Goal: Task Accomplishment & Management: Complete application form

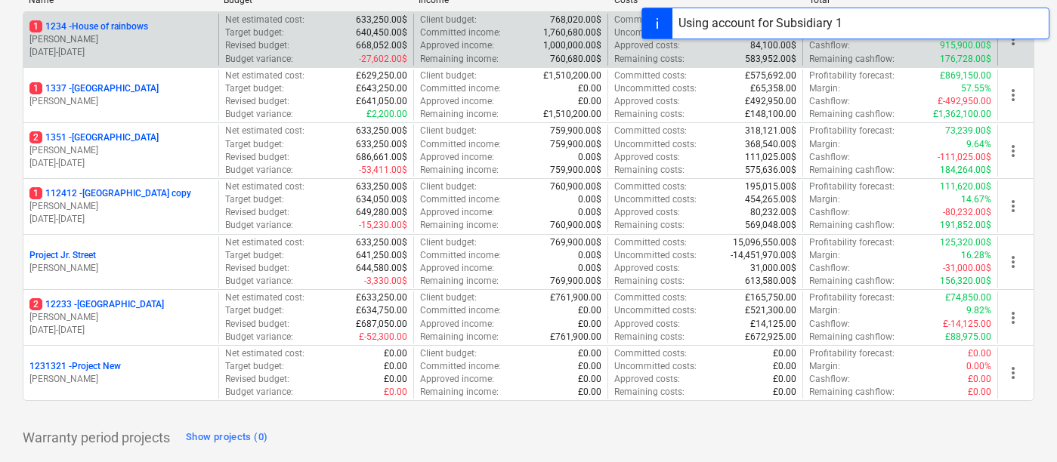
scroll to position [233, 0]
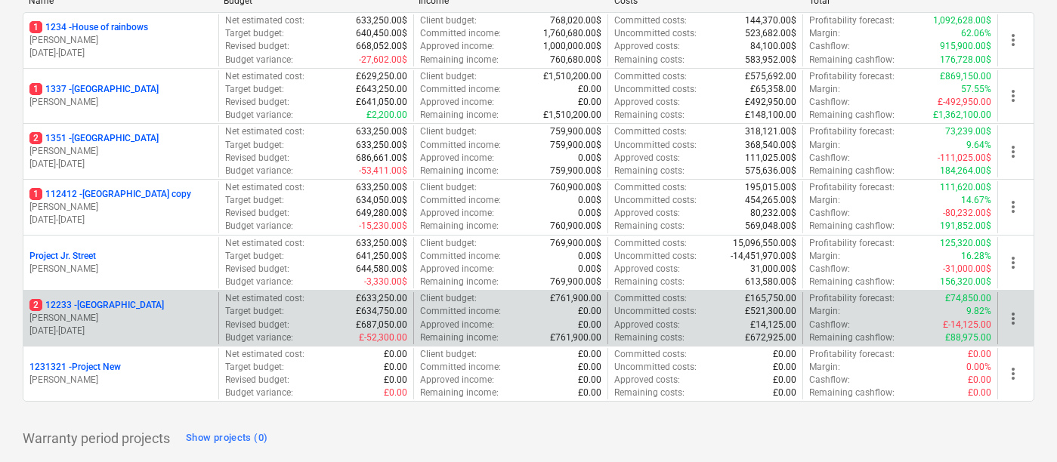
click at [136, 313] on p "[PERSON_NAME]" at bounding box center [120, 318] width 183 height 13
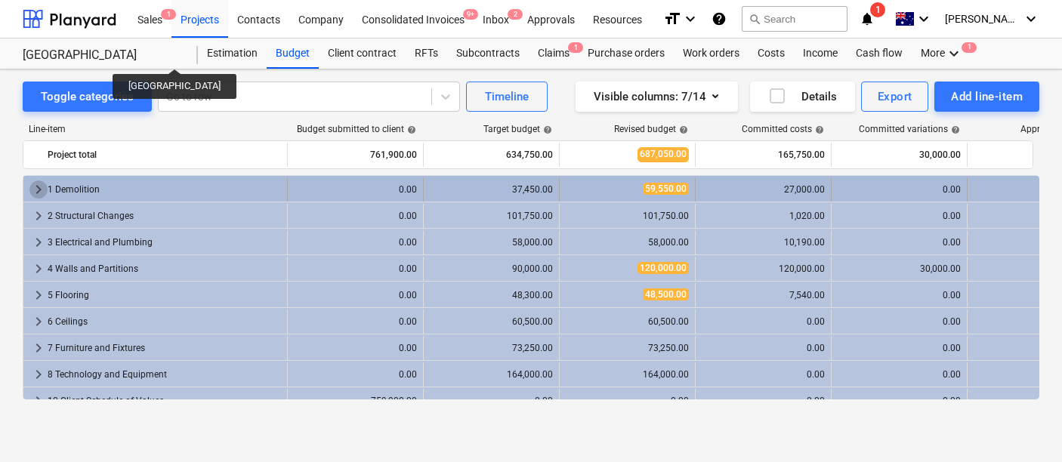
click at [42, 190] on span "keyboard_arrow_right" at bounding box center [38, 190] width 18 height 18
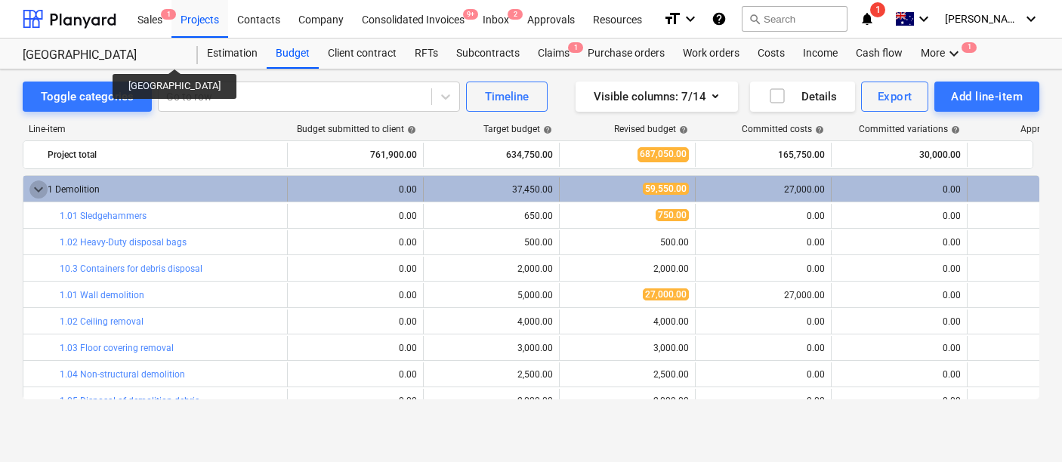
click at [39, 197] on span "keyboard_arrow_down" at bounding box center [38, 190] width 18 height 18
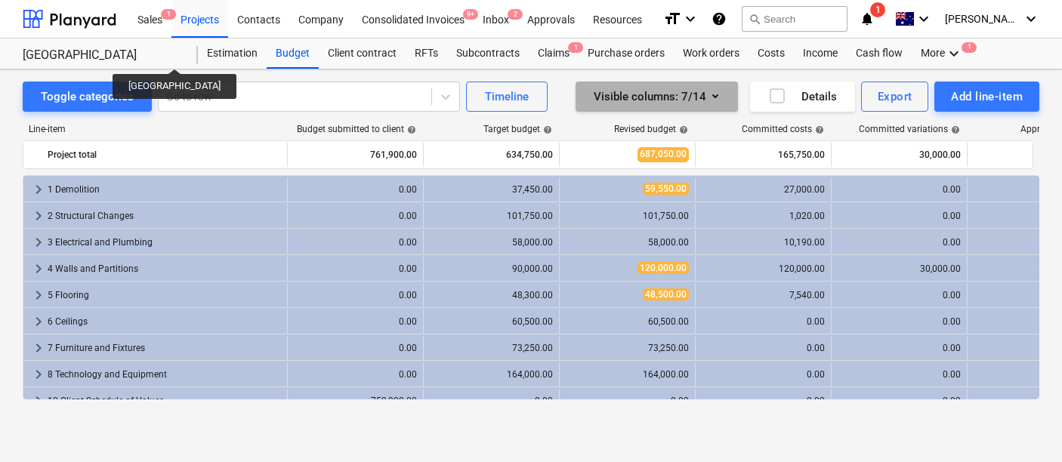
click at [676, 94] on div "Visible columns : 7/14" at bounding box center [657, 97] width 126 height 20
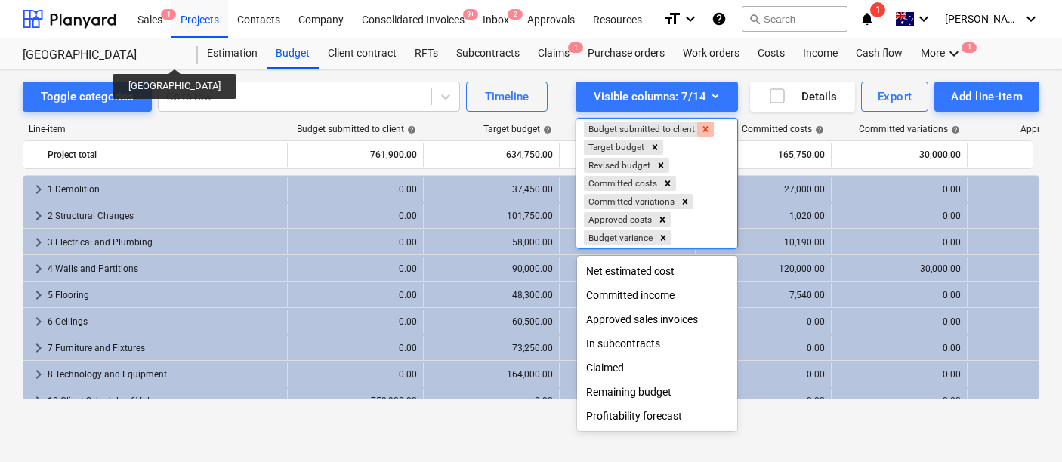
click at [709, 127] on icon "Remove Budget submitted to client" at bounding box center [705, 129] width 11 height 11
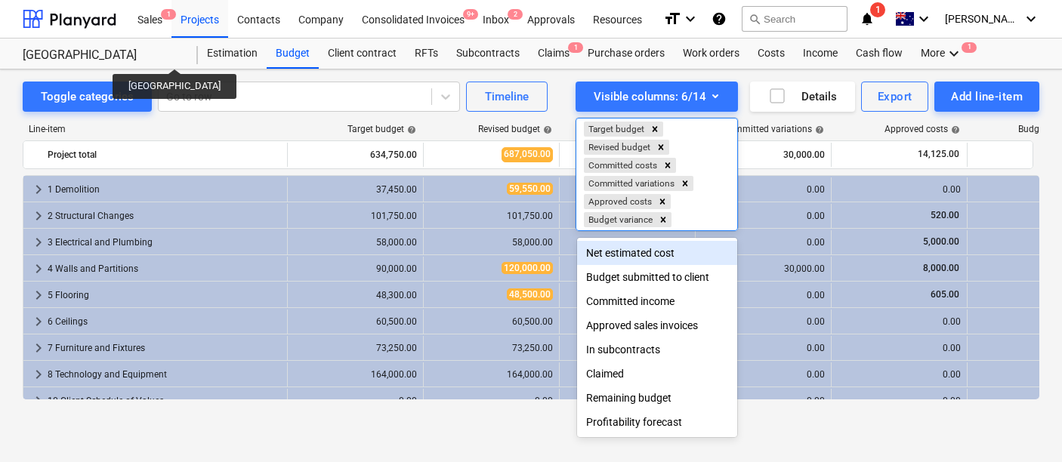
click at [573, 82] on div at bounding box center [531, 231] width 1062 height 462
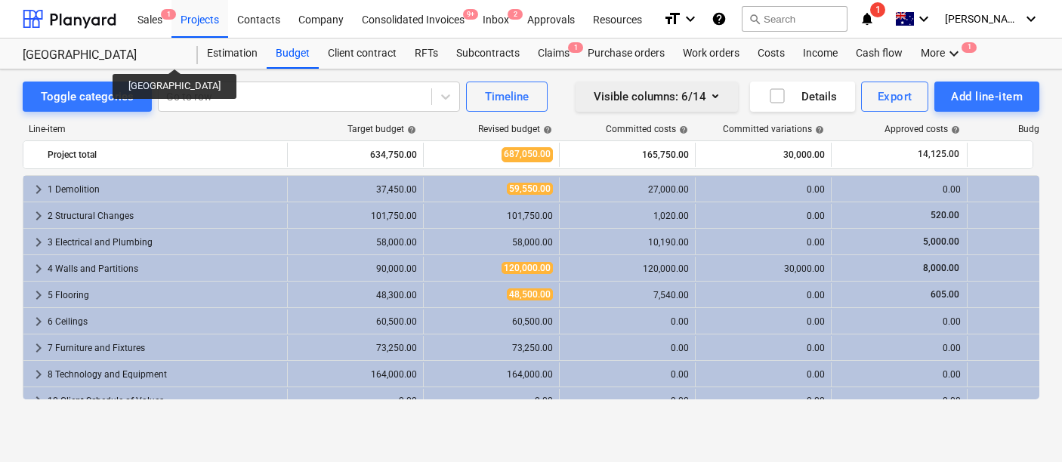
click at [716, 97] on icon "button" at bounding box center [716, 96] width 18 height 18
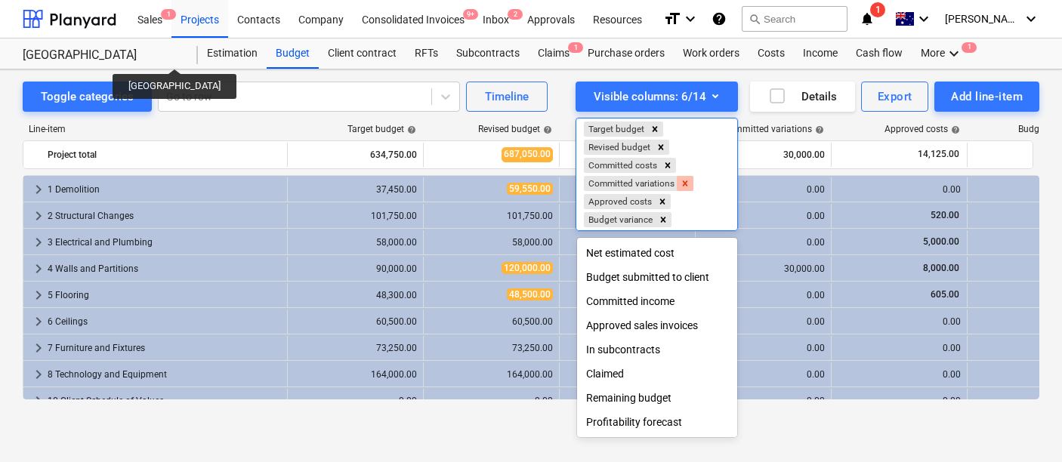
click at [688, 181] on icon "Remove Committed variations" at bounding box center [685, 183] width 11 height 11
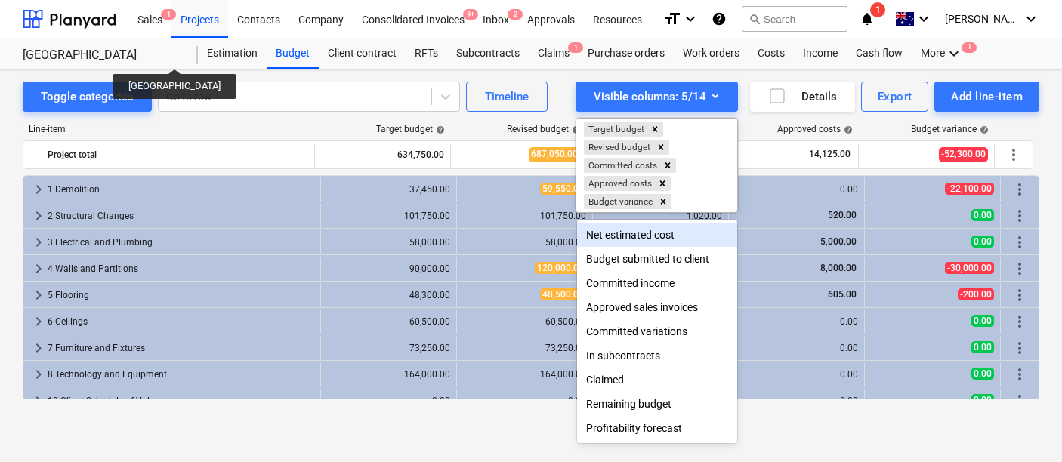
click at [567, 80] on div at bounding box center [531, 231] width 1062 height 462
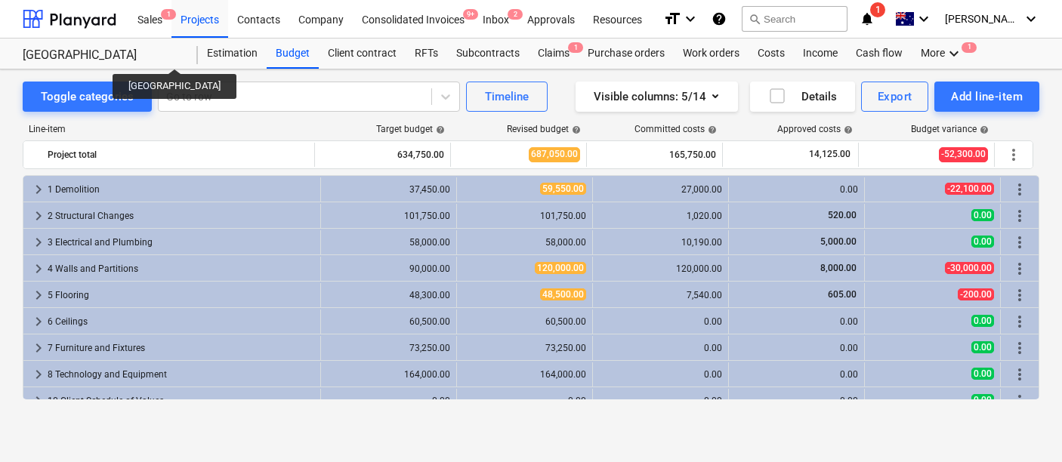
click at [158, 79] on div "Toggle categories Go to row Timeline Visible columns : 5/14 Details Export Add …" at bounding box center [531, 250] width 1062 height 360
click at [472, 46] on div "Subcontracts" at bounding box center [488, 54] width 82 height 30
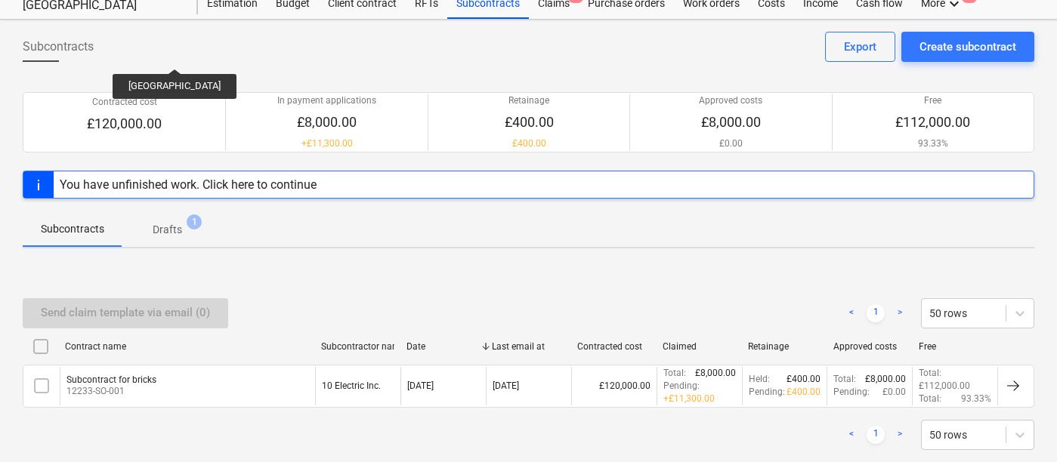
scroll to position [34, 0]
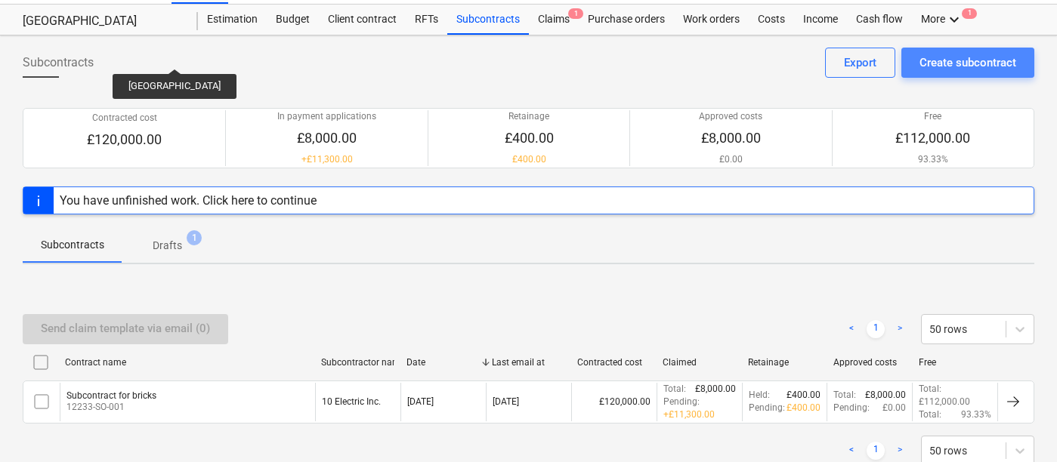
click at [923, 64] on div "Create subcontract" at bounding box center [968, 63] width 97 height 20
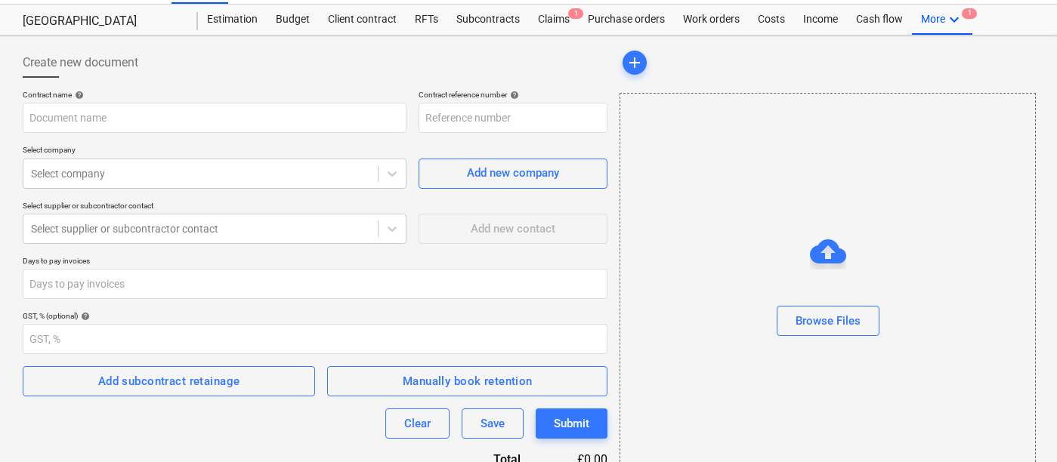
type input "12233-SO-005"
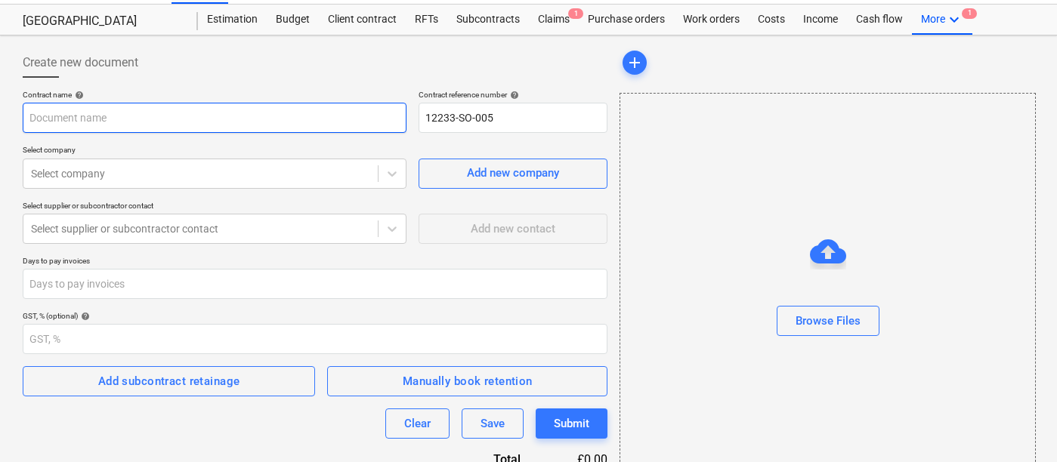
click at [351, 110] on input "text" at bounding box center [215, 118] width 384 height 30
type input "Subcontract for walls"
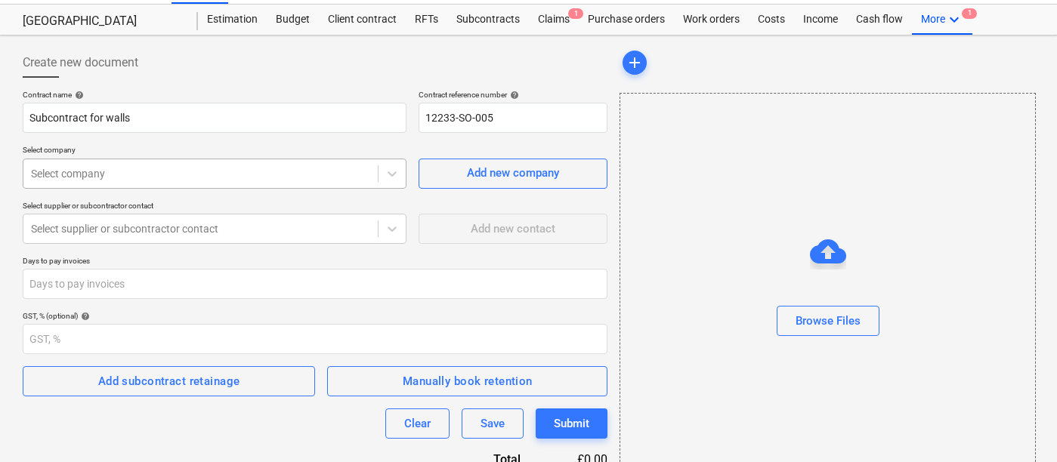
click at [225, 176] on div at bounding box center [200, 173] width 339 height 15
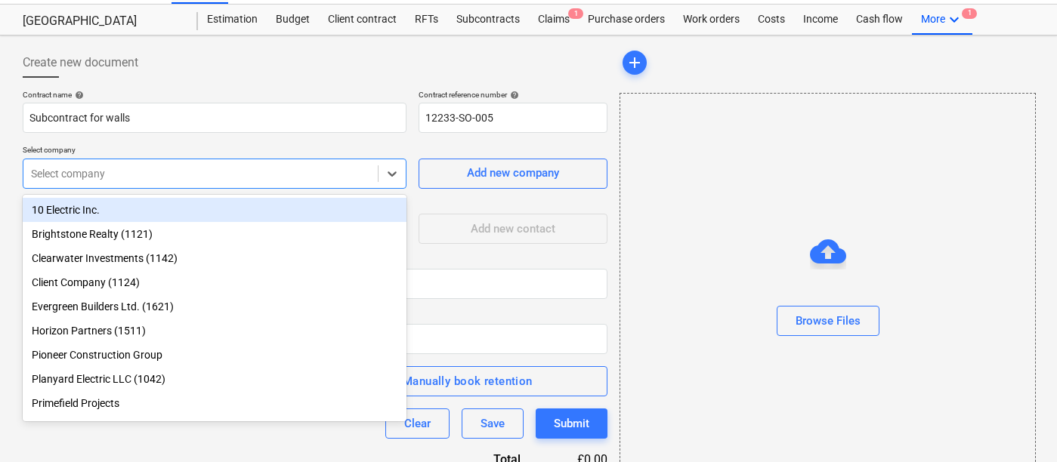
click at [181, 206] on div "10 Electric Inc." at bounding box center [215, 210] width 384 height 24
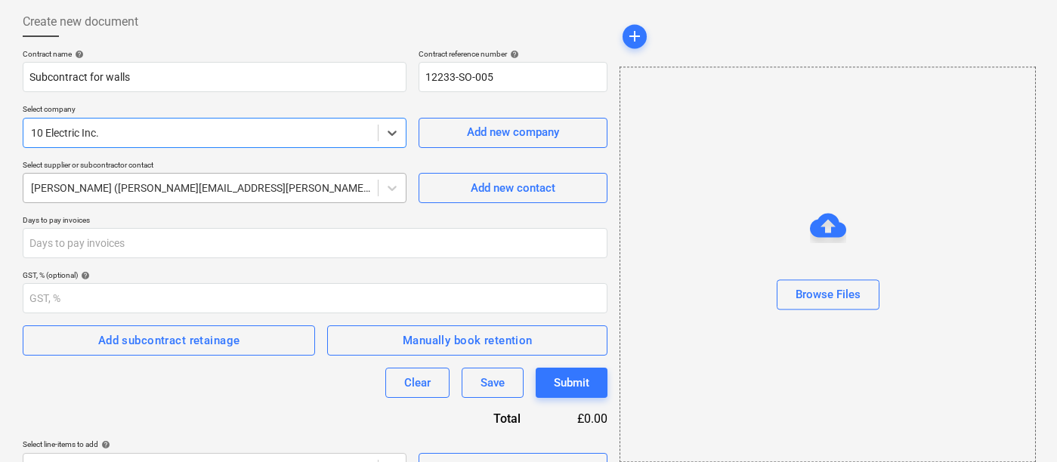
scroll to position [78, 0]
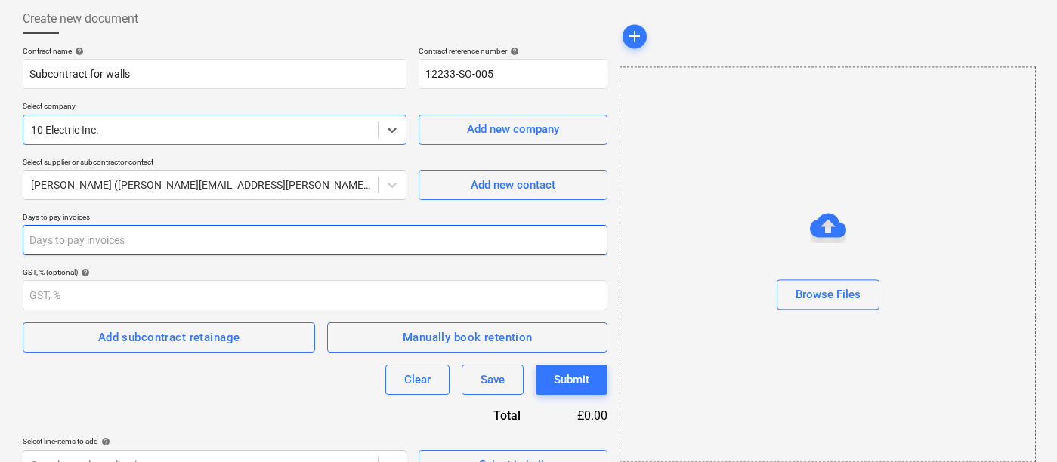
click at [172, 241] on input "number" at bounding box center [315, 240] width 585 height 30
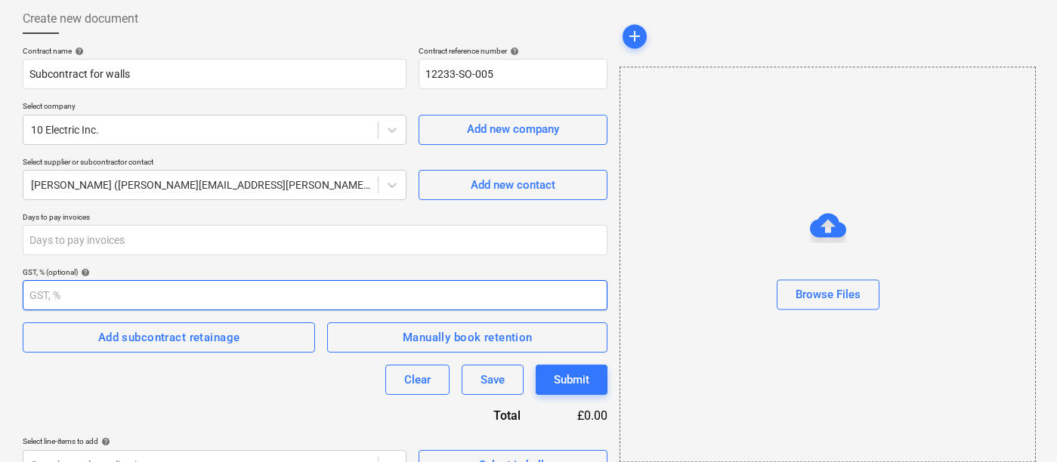
click at [175, 292] on input "number" at bounding box center [315, 295] width 585 height 30
type input "10"
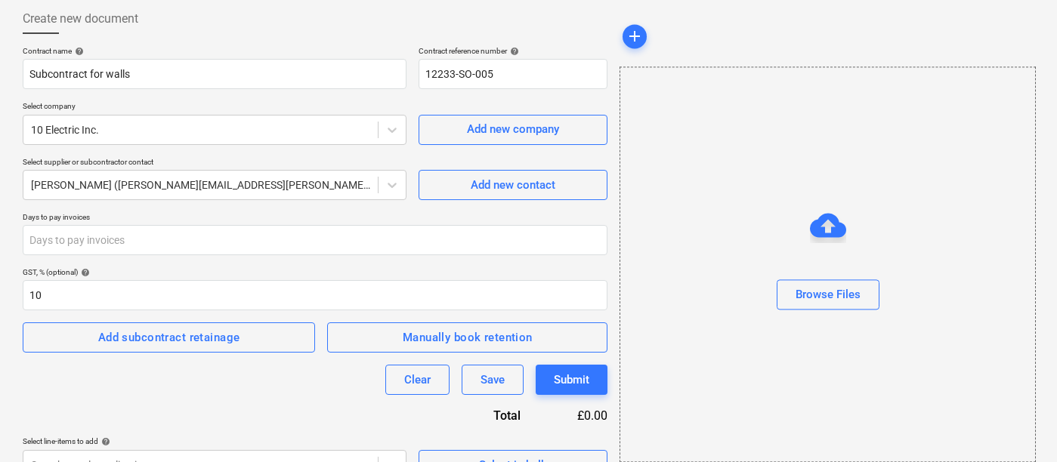
click at [156, 370] on div "Clear Save Submit" at bounding box center [315, 380] width 585 height 30
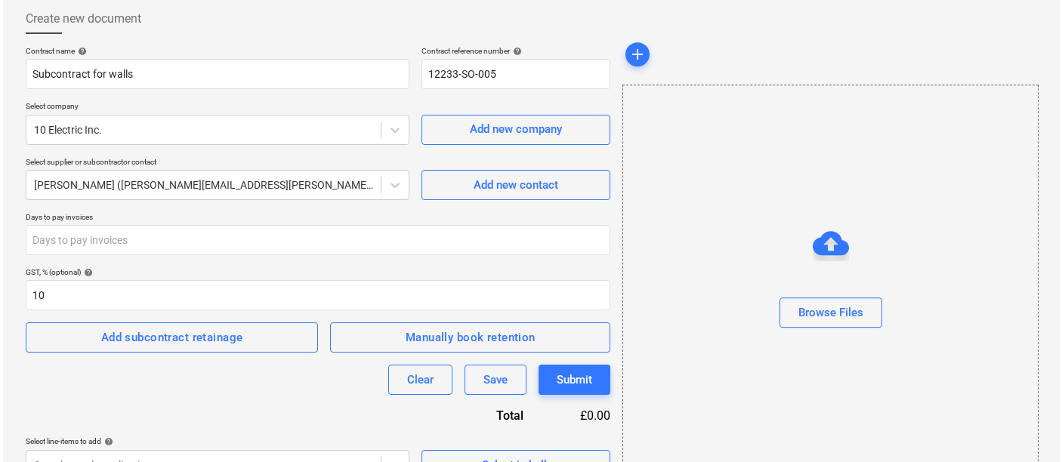
scroll to position [108, 0]
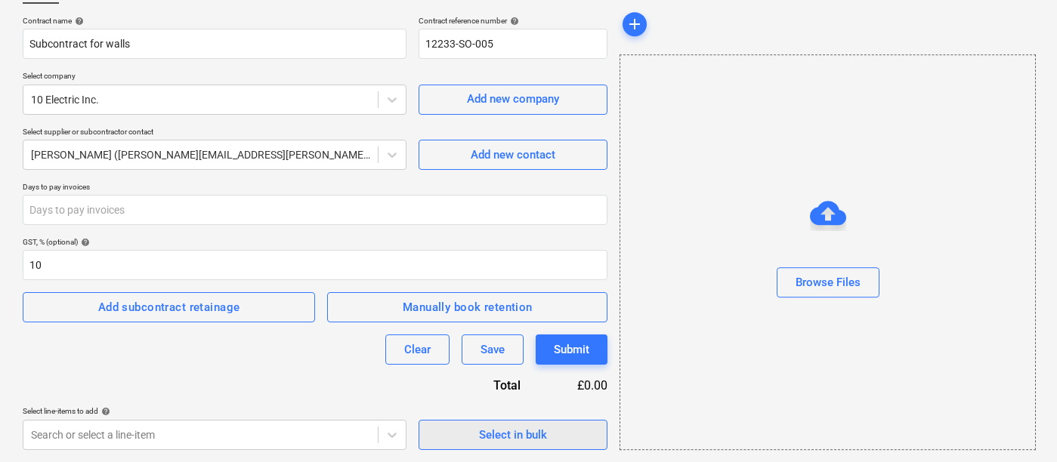
click at [487, 431] on div "Select in bulk" at bounding box center [513, 435] width 68 height 20
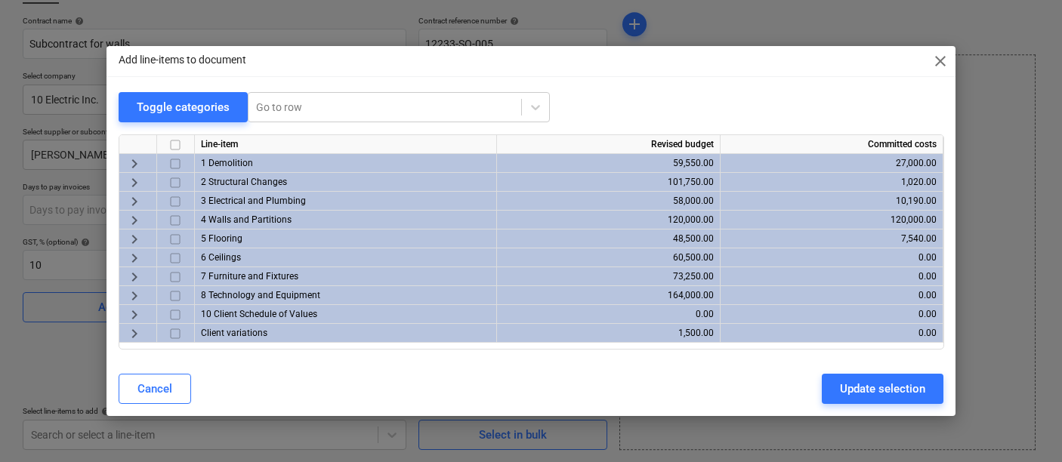
click at [136, 219] on span "keyboard_arrow_right" at bounding box center [134, 221] width 18 height 18
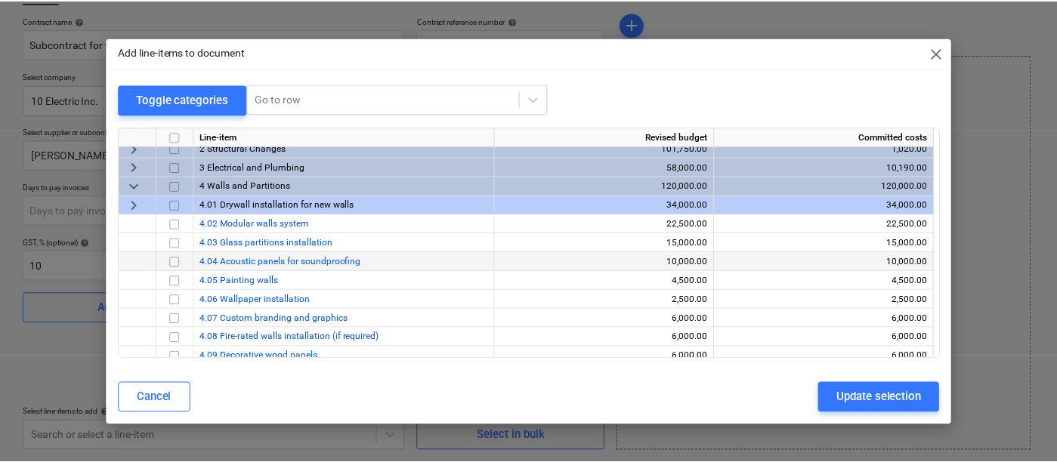
scroll to position [59, 0]
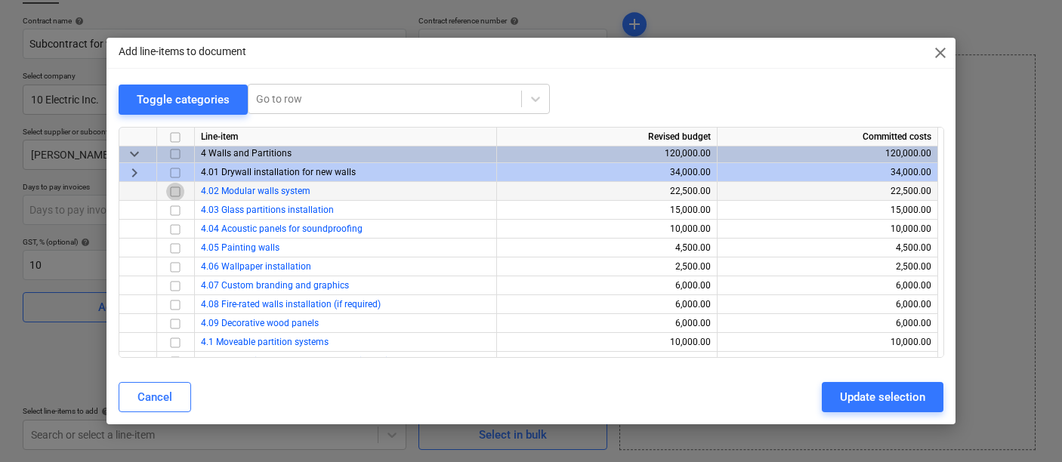
click at [175, 192] on input "checkbox" at bounding box center [175, 192] width 18 height 18
click at [172, 209] on input "checkbox" at bounding box center [175, 211] width 18 height 18
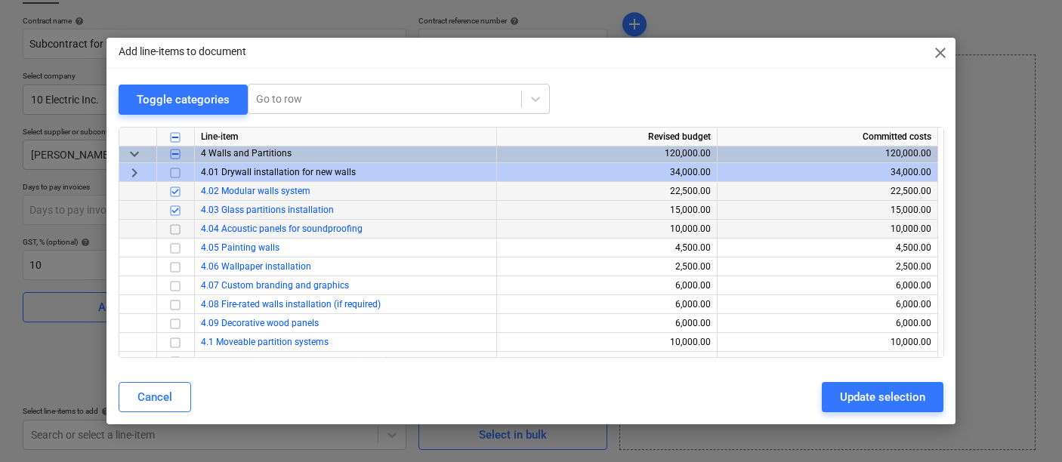
click at [172, 226] on input "checkbox" at bounding box center [175, 230] width 18 height 18
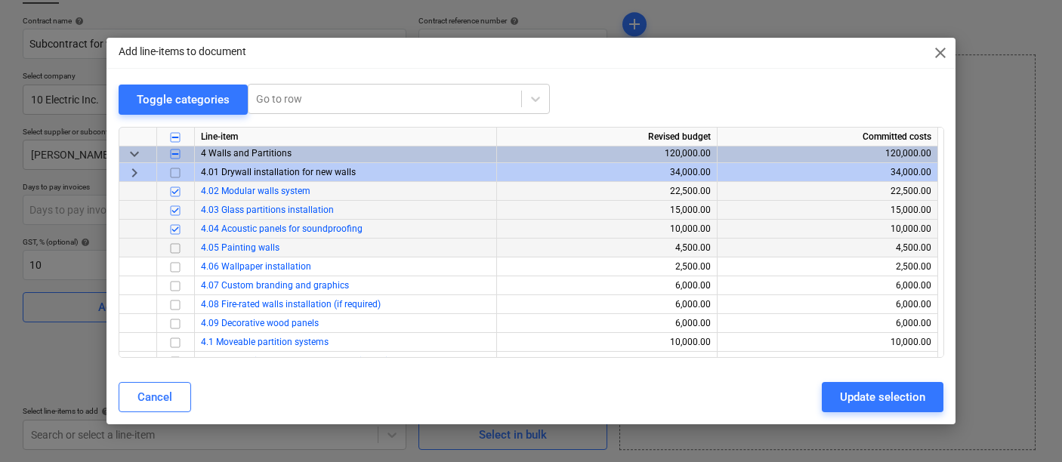
click at [172, 248] on input "checkbox" at bounding box center [175, 249] width 18 height 18
click at [855, 403] on div "Update selection" at bounding box center [882, 398] width 85 height 20
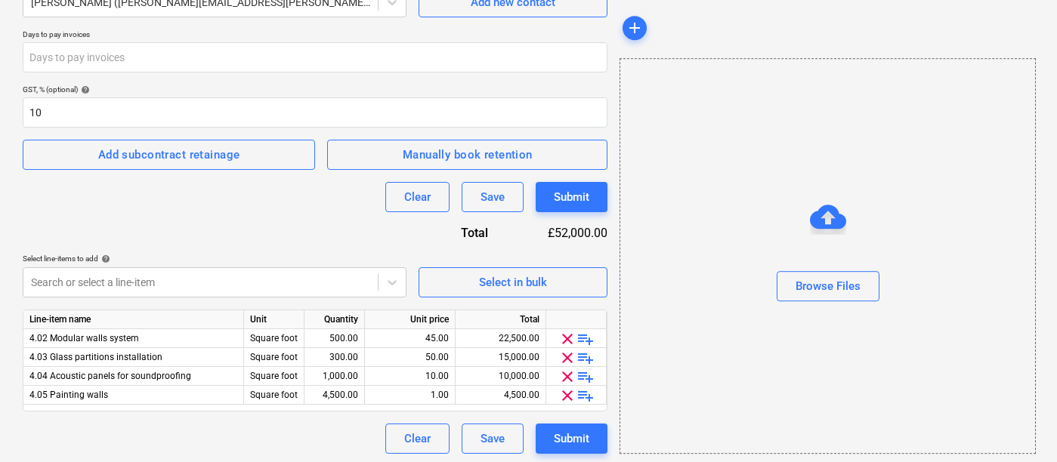
scroll to position [264, 0]
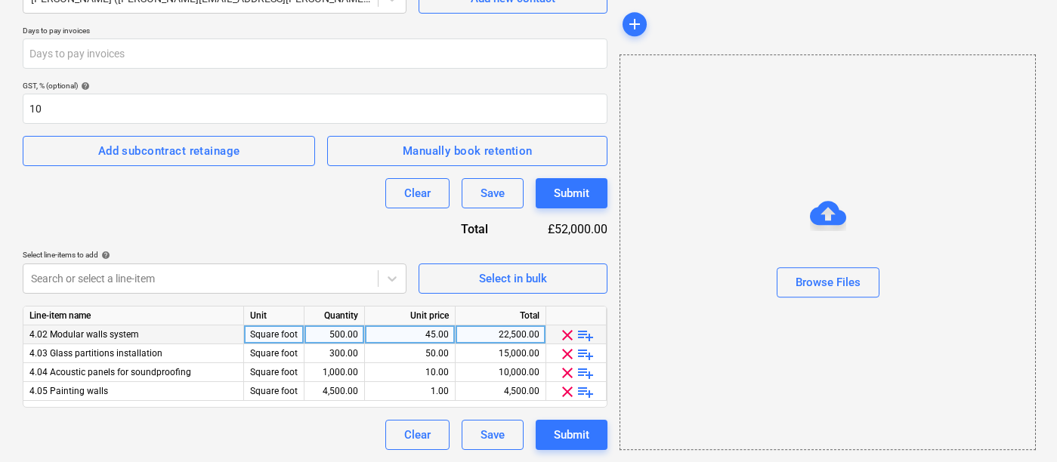
click at [583, 334] on span "playlist_add" at bounding box center [586, 335] width 18 height 18
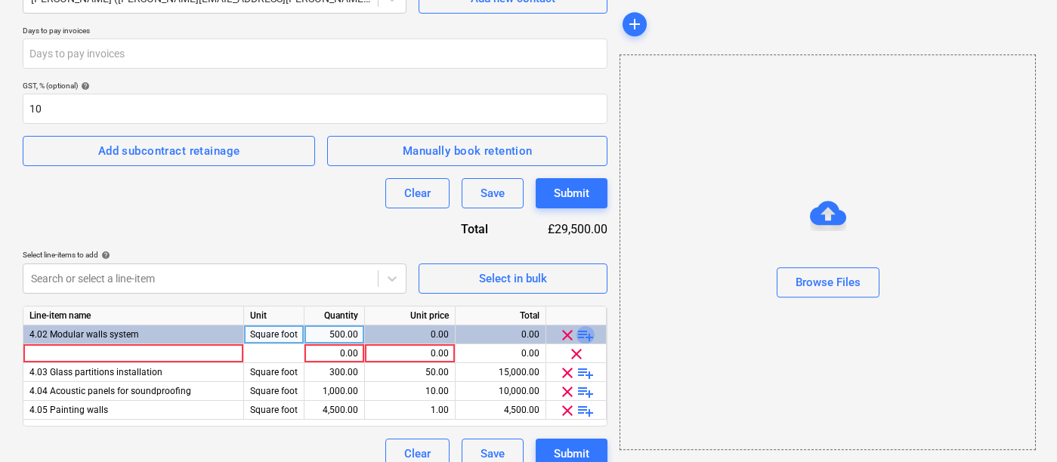
click at [583, 334] on span "playlist_add" at bounding box center [586, 335] width 18 height 18
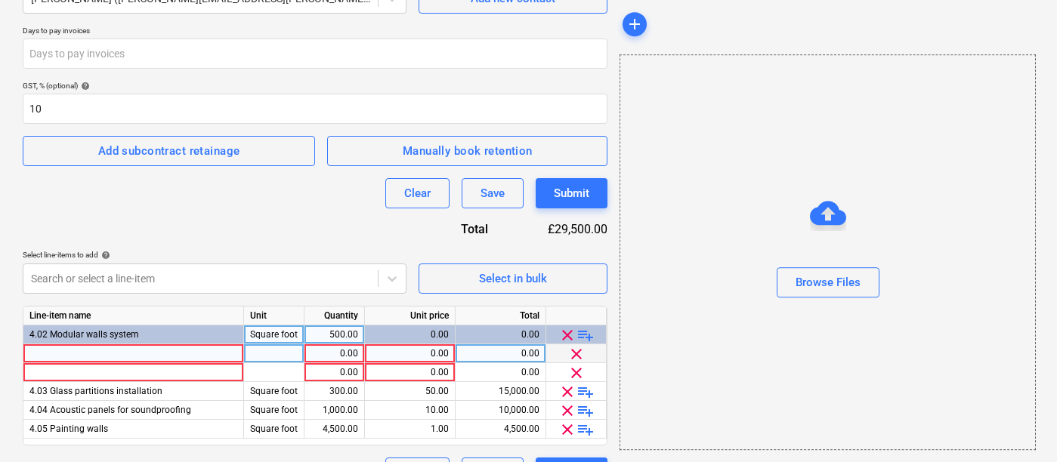
click at [194, 357] on div at bounding box center [133, 354] width 221 height 19
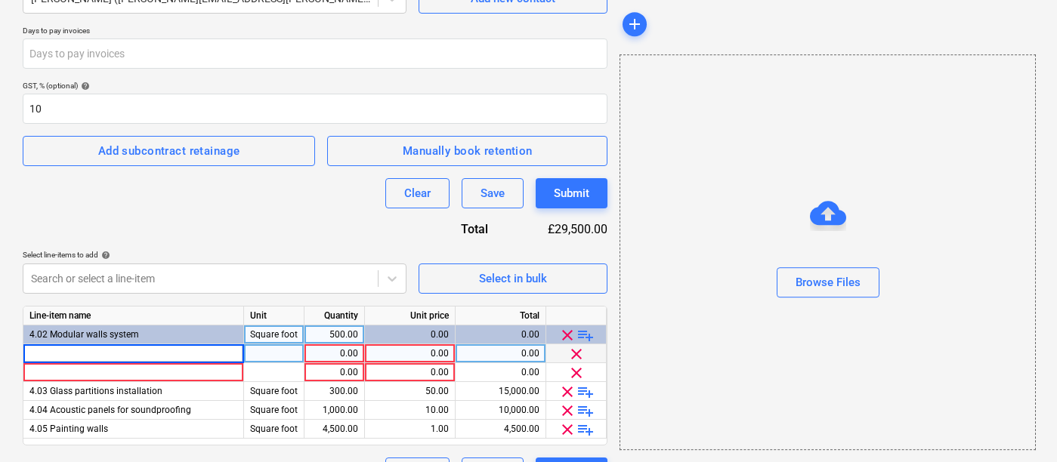
click at [572, 354] on span "clear" at bounding box center [577, 354] width 18 height 18
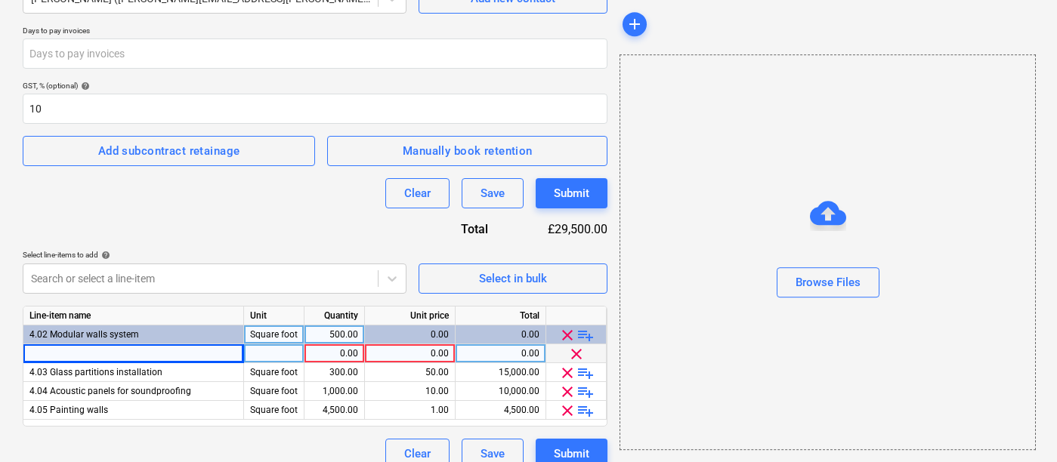
click at [572, 354] on span "clear" at bounding box center [577, 354] width 18 height 18
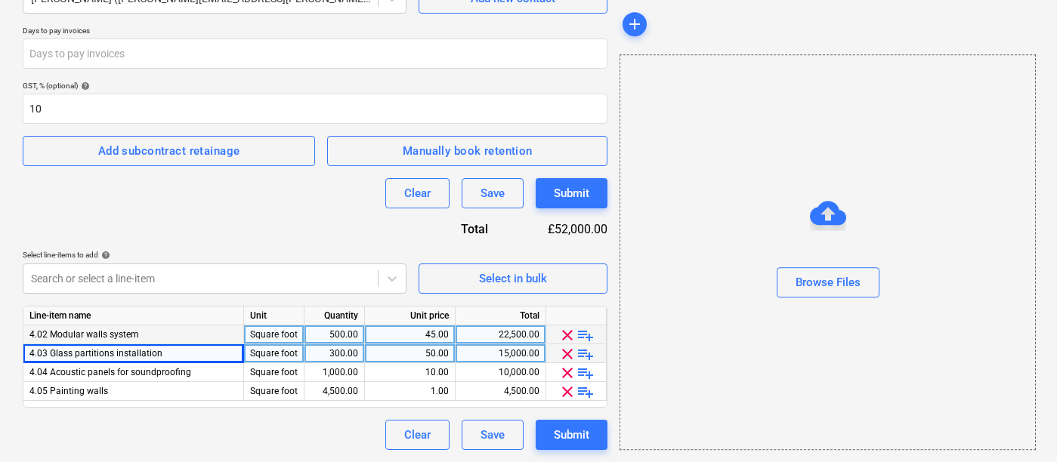
click at [146, 339] on div "4.02 Modular walls system" at bounding box center [133, 335] width 221 height 19
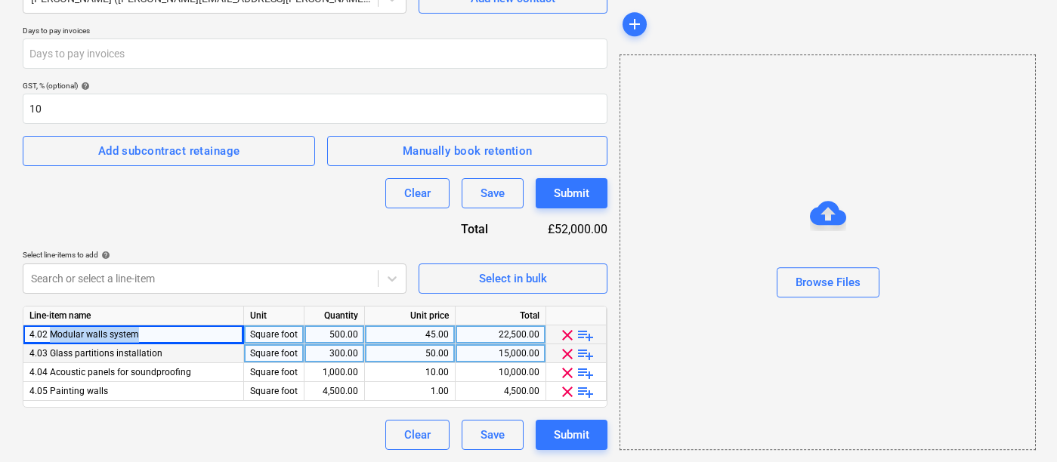
drag, startPoint x: 137, startPoint y: 339, endPoint x: 52, endPoint y: 337, distance: 84.7
click at [52, 337] on span "4.02 Modular walls system" at bounding box center [84, 334] width 110 height 11
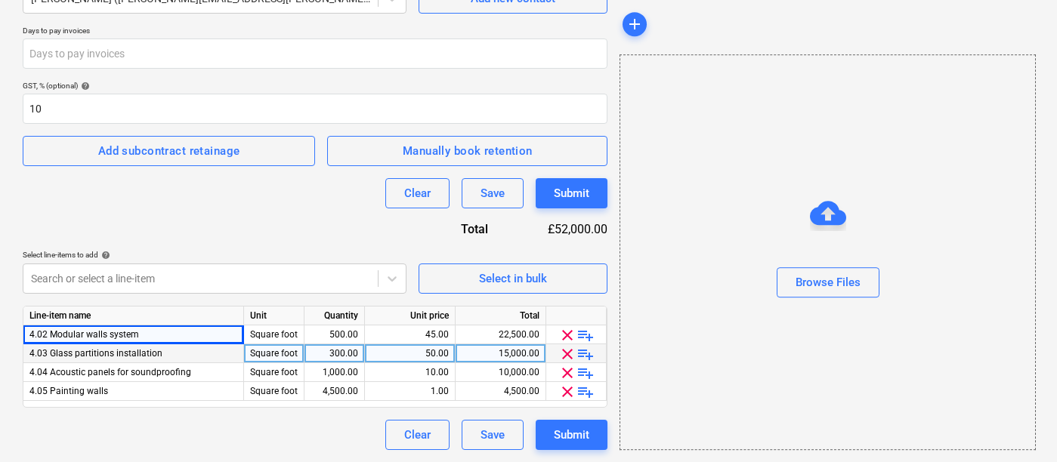
click at [588, 335] on span "playlist_add" at bounding box center [586, 335] width 18 height 18
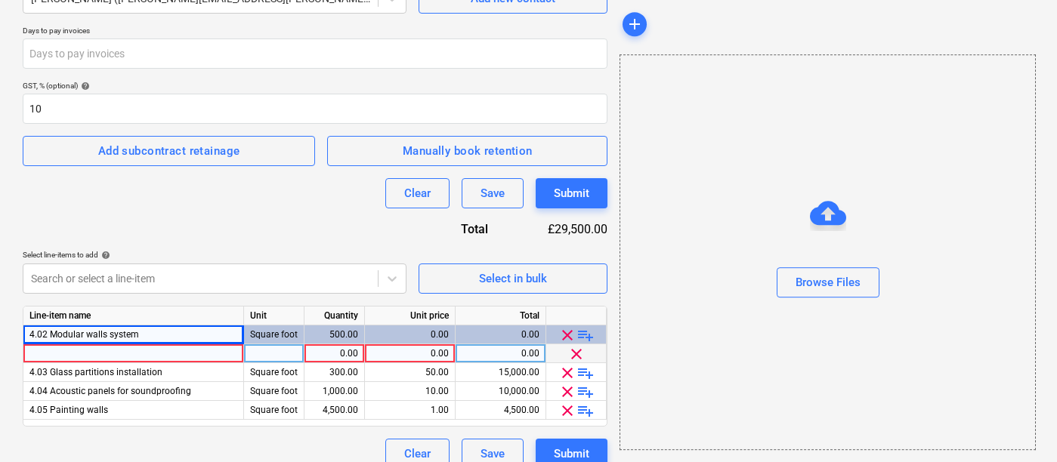
click at [588, 335] on span "playlist_add" at bounding box center [586, 335] width 18 height 18
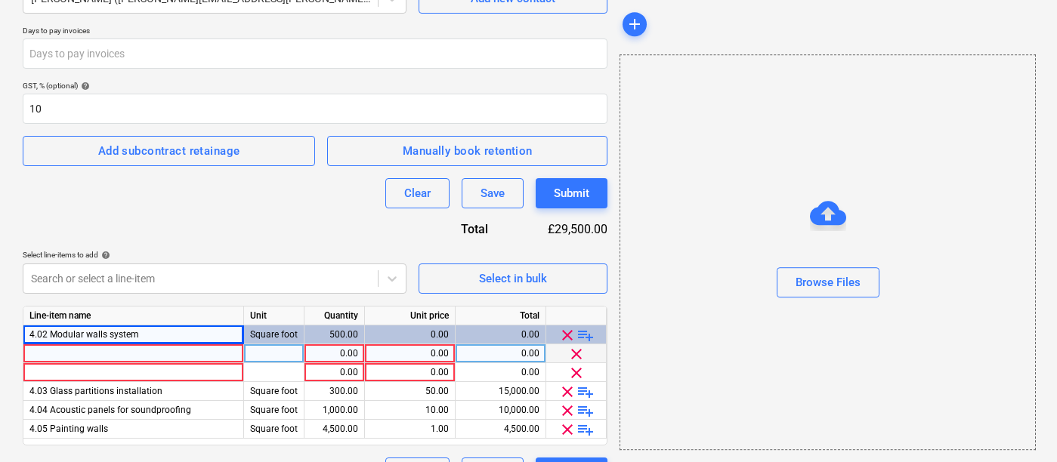
click at [588, 335] on span "playlist_add" at bounding box center [586, 335] width 18 height 18
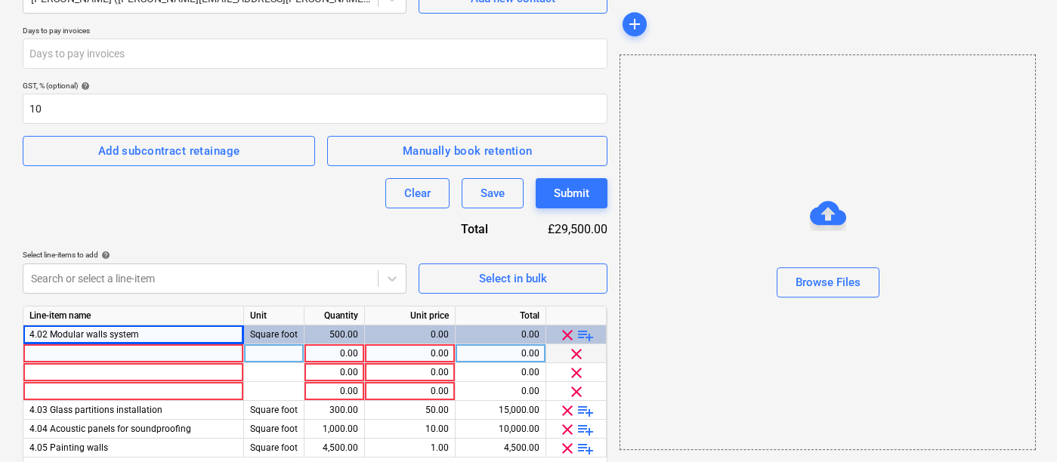
click at [211, 354] on div at bounding box center [133, 354] width 221 height 19
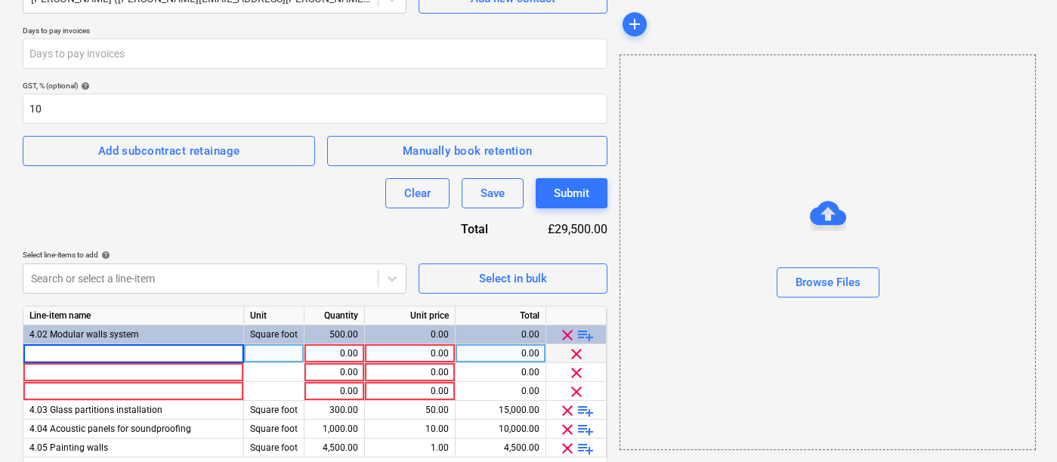
type input "M"
type input "Wall 1"
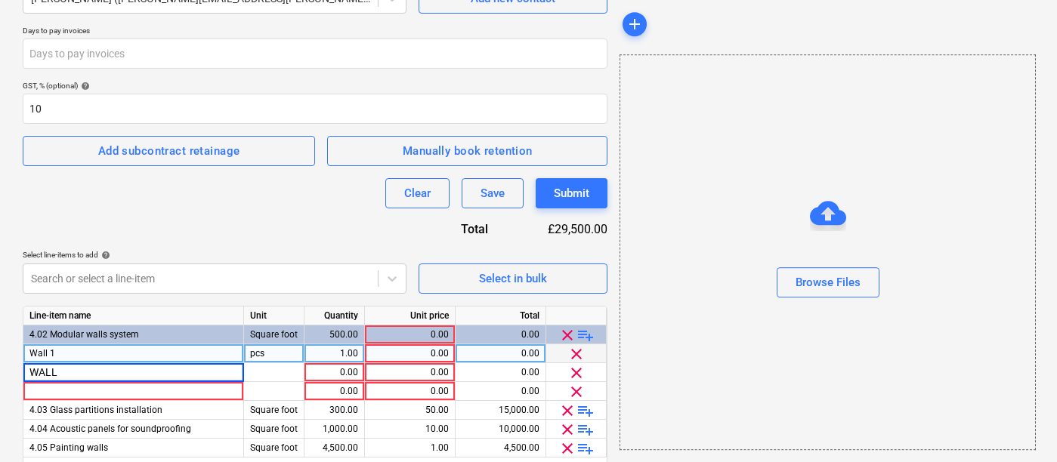
type input "WALL 2"
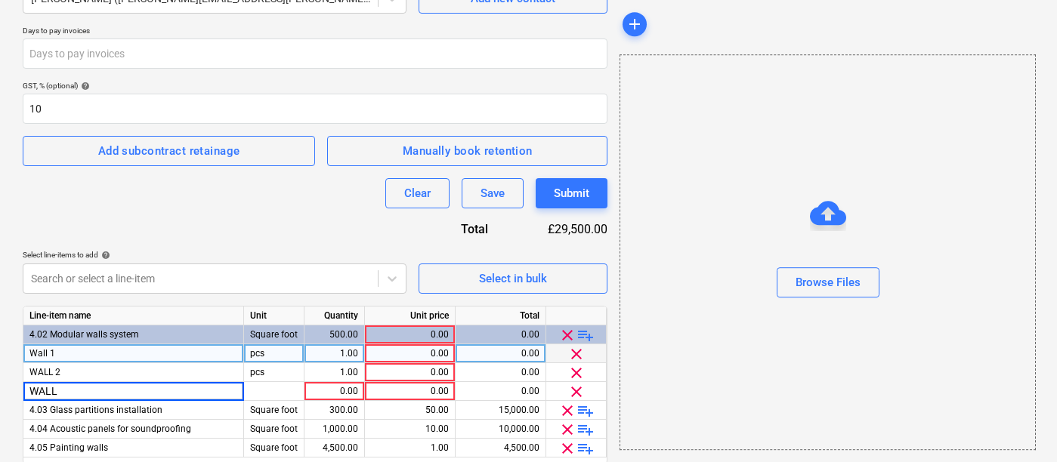
type input "WALL 3"
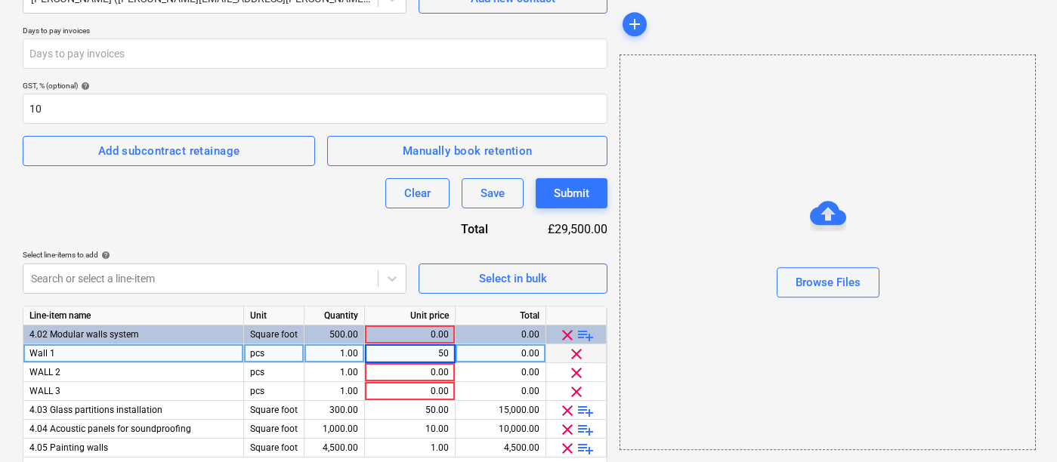
type input "500"
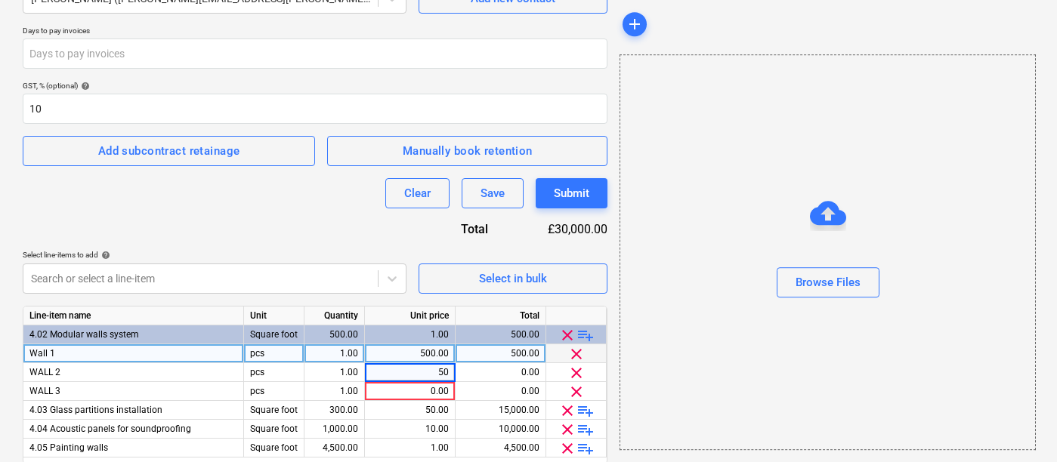
type input "500"
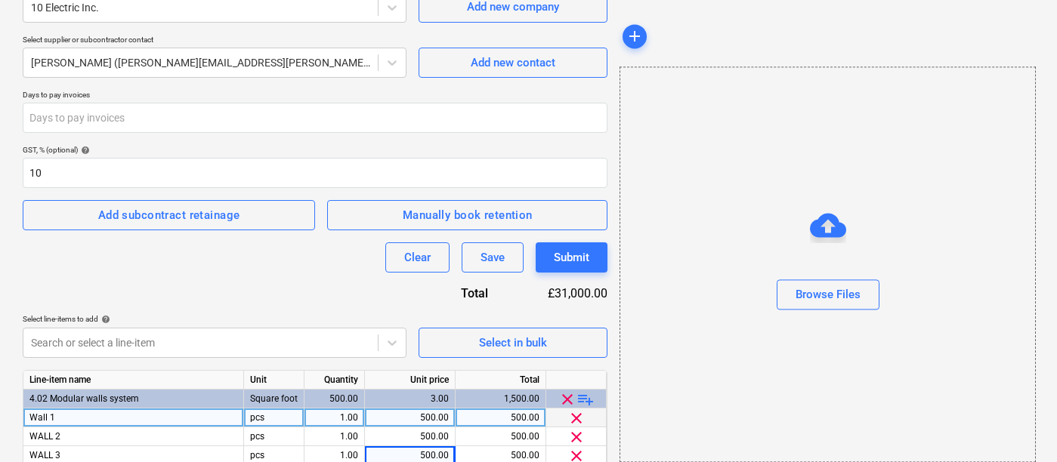
scroll to position [199, 0]
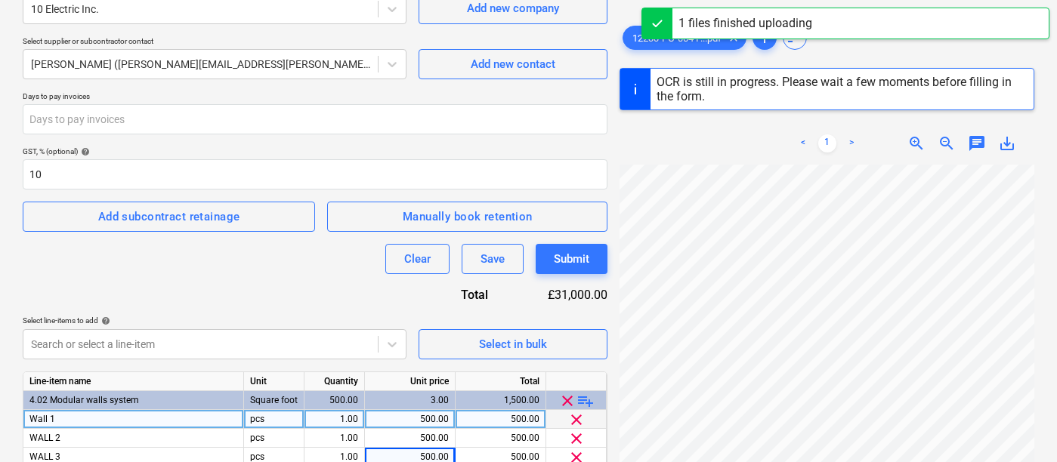
click at [676, 138] on div "< 1 > zoom_in zoom_out chat 0 save_alt" at bounding box center [827, 143] width 415 height 42
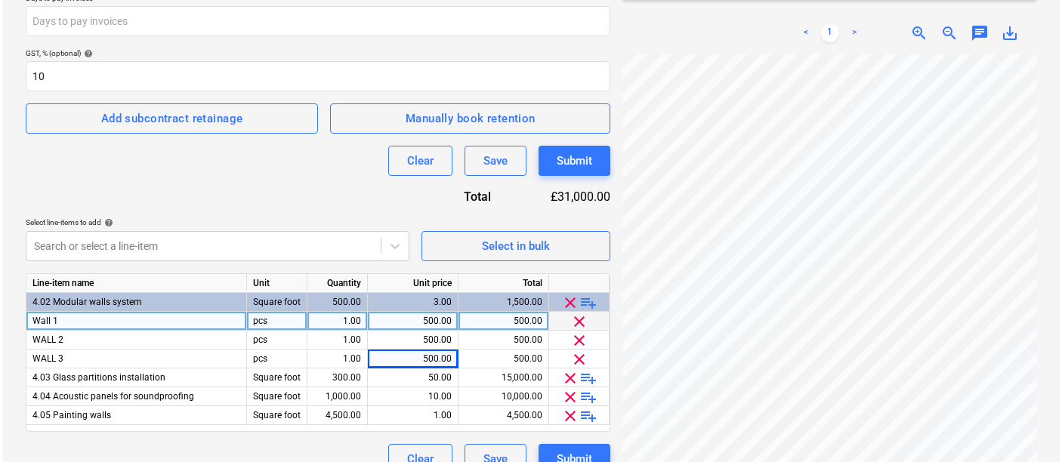
scroll to position [321, 0]
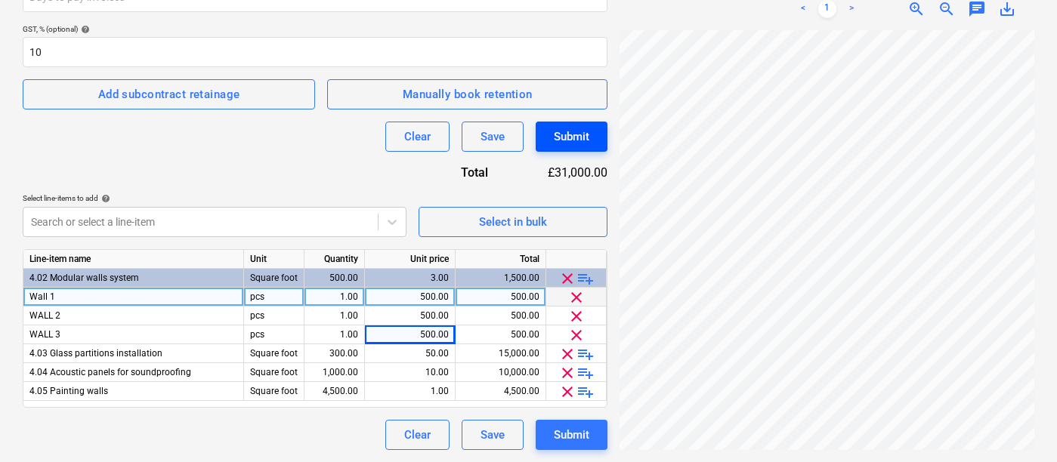
click at [558, 135] on div "Submit" at bounding box center [572, 137] width 36 height 20
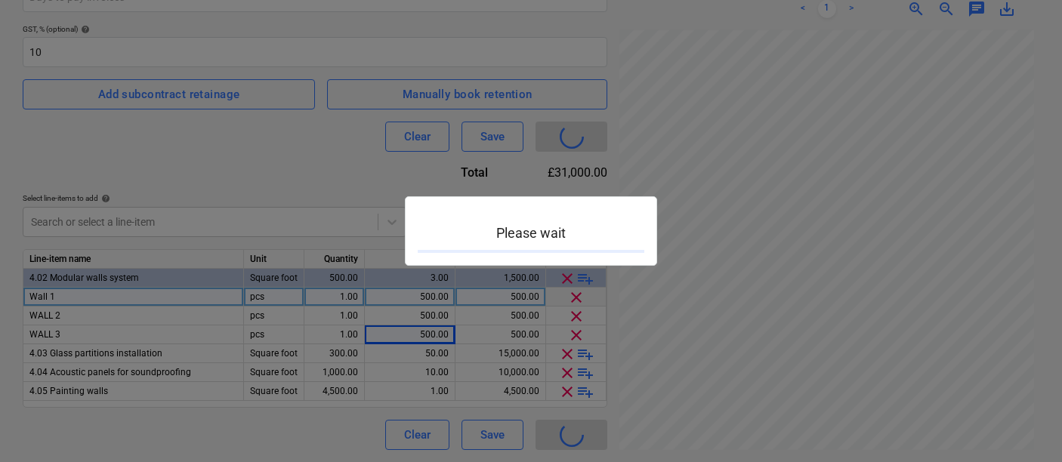
type input "12233-SO-005"
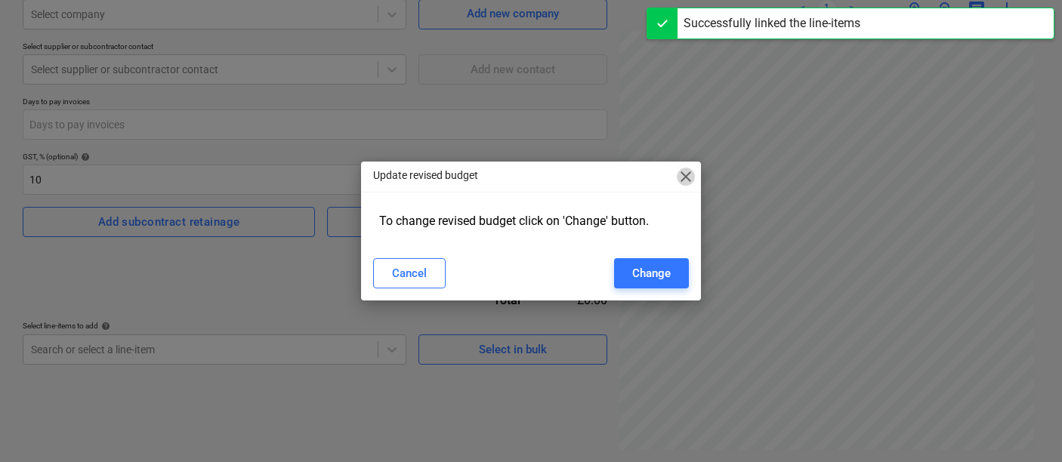
click at [681, 180] on span "close" at bounding box center [686, 177] width 18 height 18
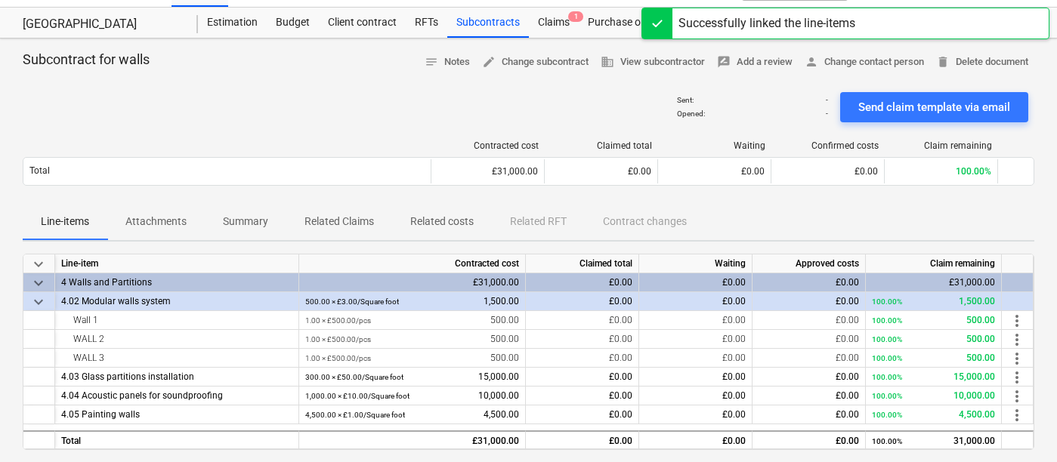
scroll to position [18, 0]
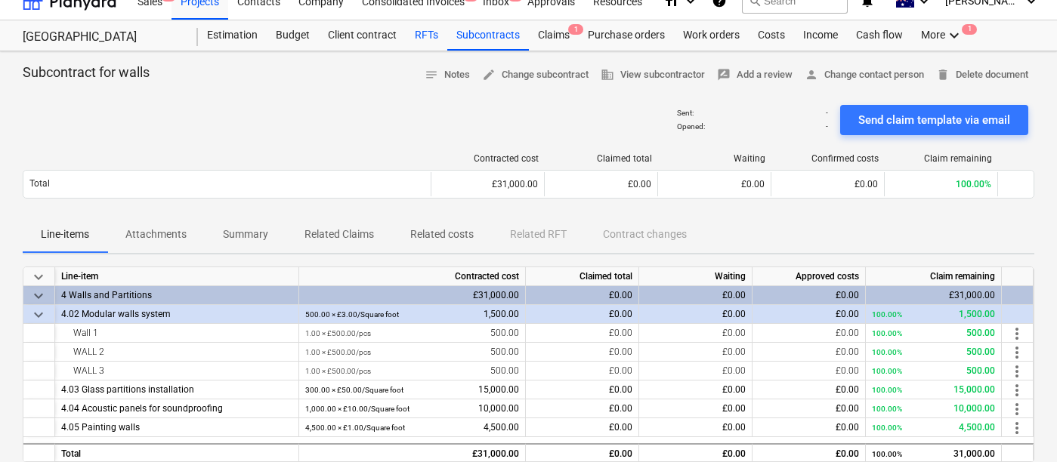
click at [435, 46] on div "RFTs" at bounding box center [427, 35] width 42 height 30
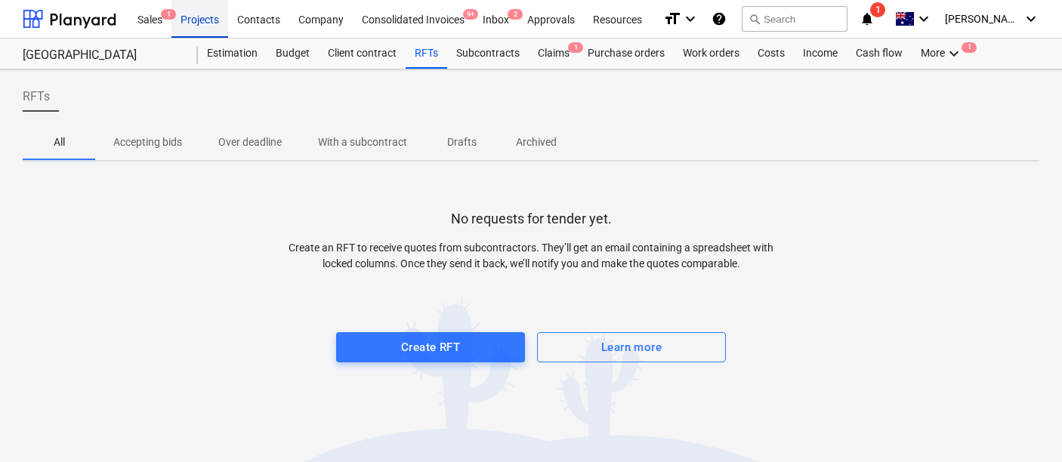
click at [200, 23] on div "Projects" at bounding box center [200, 18] width 57 height 39
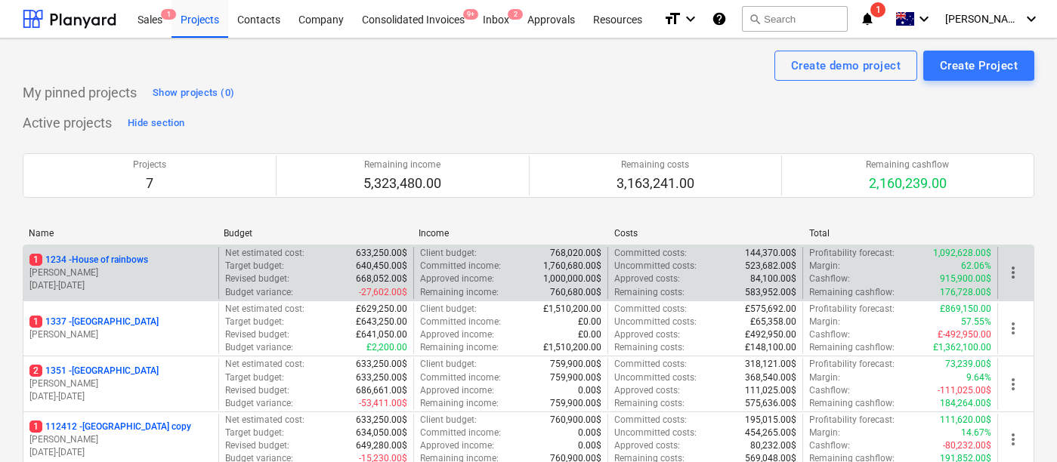
click at [121, 268] on p "[PERSON_NAME]" at bounding box center [120, 273] width 183 height 13
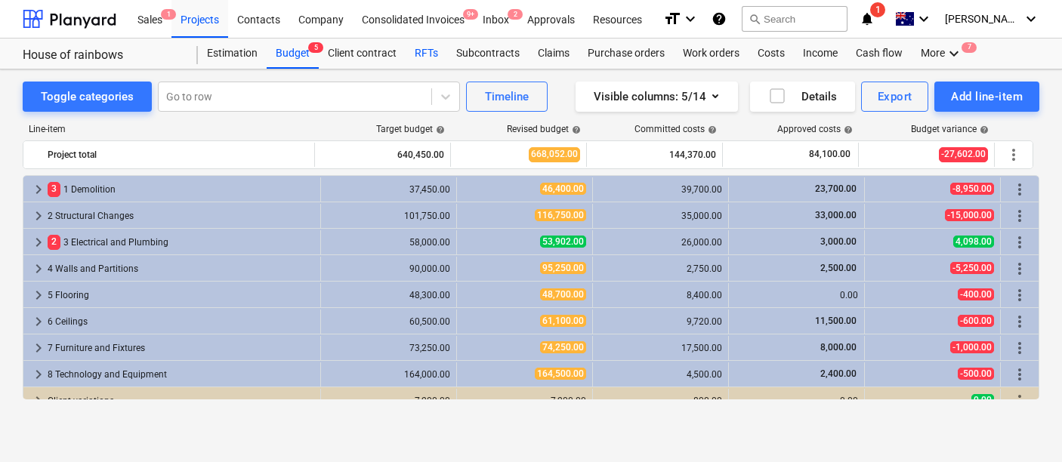
click at [408, 60] on div "RFTs" at bounding box center [427, 54] width 42 height 30
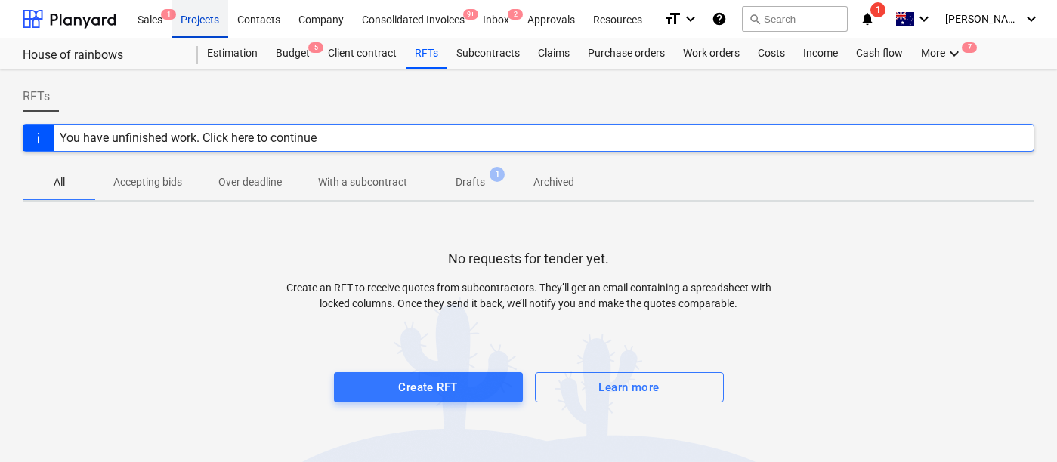
click at [194, 20] on div "Projects" at bounding box center [200, 18] width 57 height 39
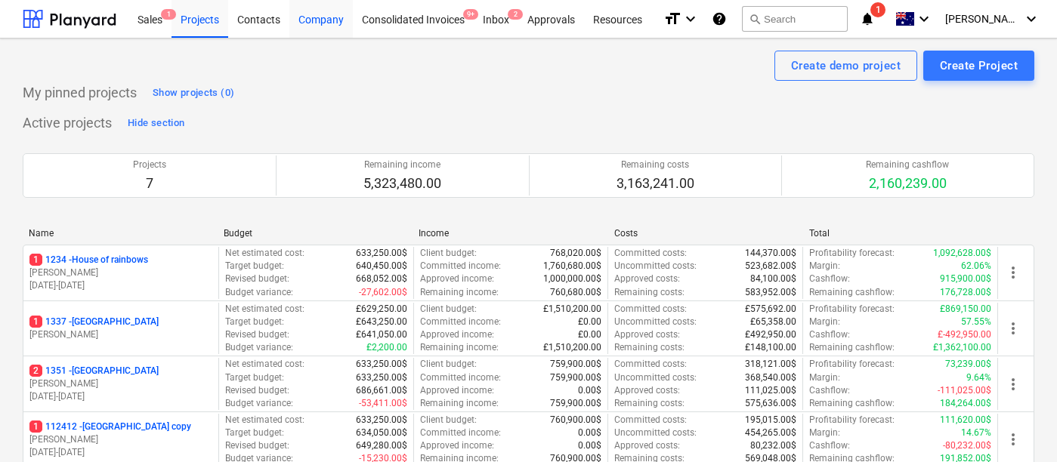
click at [305, 30] on div "Company" at bounding box center [320, 18] width 63 height 39
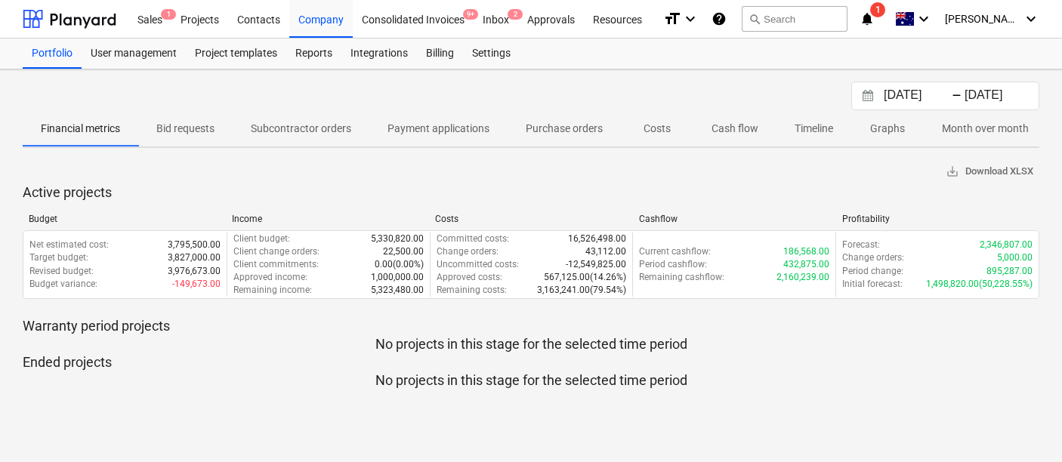
click at [206, 127] on p "Bid requests" at bounding box center [185, 129] width 58 height 16
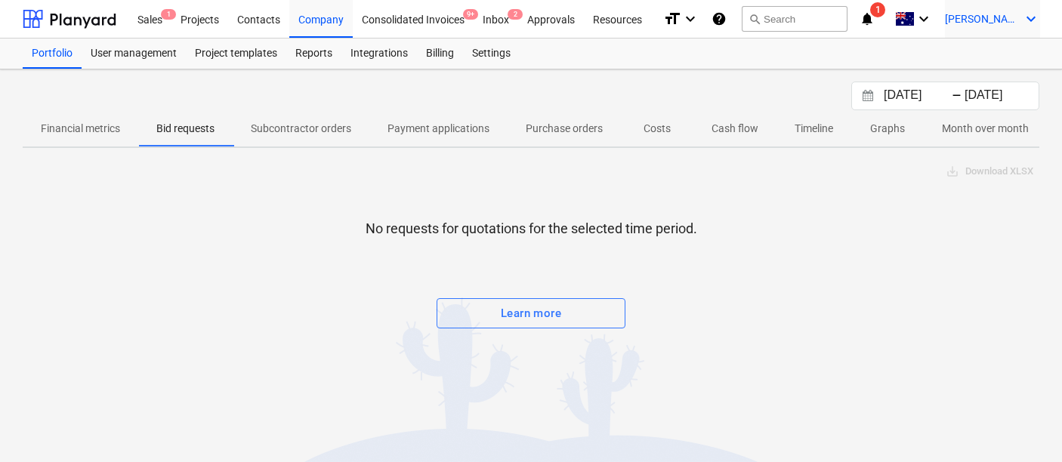
click at [1038, 28] on div "[PERSON_NAME] keyboard_arrow_down" at bounding box center [992, 19] width 95 height 38
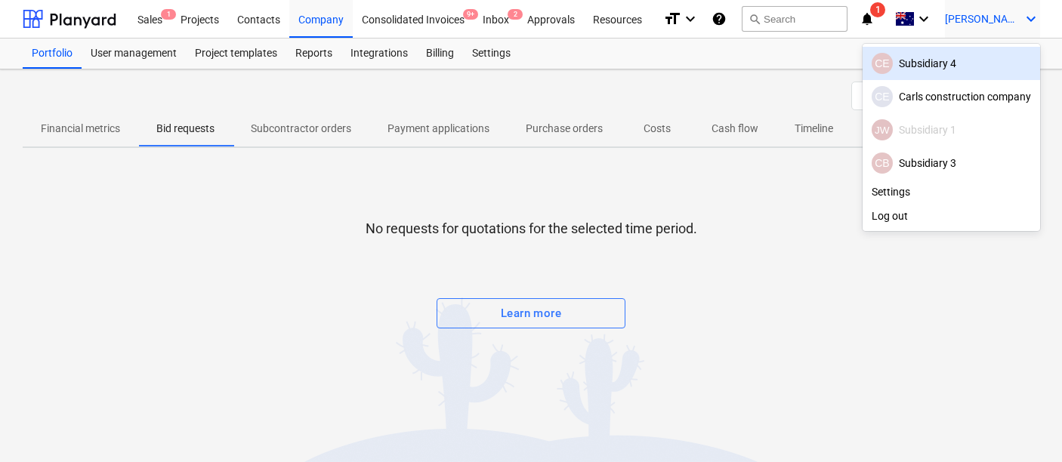
click at [926, 56] on div "CE Subsidiary 4" at bounding box center [951, 63] width 159 height 21
